Goal: Find contact information: Find contact information

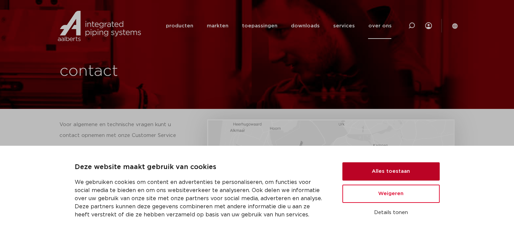
click at [417, 175] on button "Alles toestaan" at bounding box center [391, 171] width 97 height 18
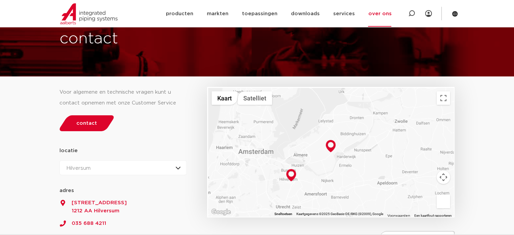
scroll to position [135, 0]
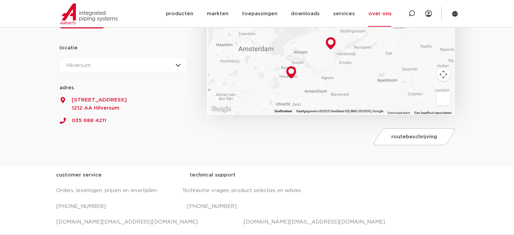
click at [184, 69] on div "Hilversum Hilversum Zeewolde" at bounding box center [124, 65] width 128 height 15
click at [157, 51] on div "locatie Hilversum Zeewolde Hilversum Hilversum Zeewolde 52.2195769 5.1900583 ad…" at bounding box center [124, 80] width 128 height 75
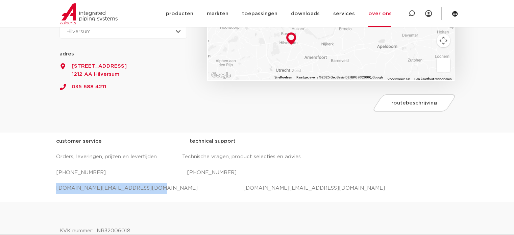
drag, startPoint x: 139, startPoint y: 187, endPoint x: 55, endPoint y: 189, distance: 84.6
click at [55, 189] on div "customer service technical support Orders, leveringen, prijzen en levertijden T…" at bounding box center [257, 167] width 514 height 69
copy p "[DOMAIN_NAME][EMAIL_ADDRESS][DOMAIN_NAME]"
